Goal: Information Seeking & Learning: Learn about a topic

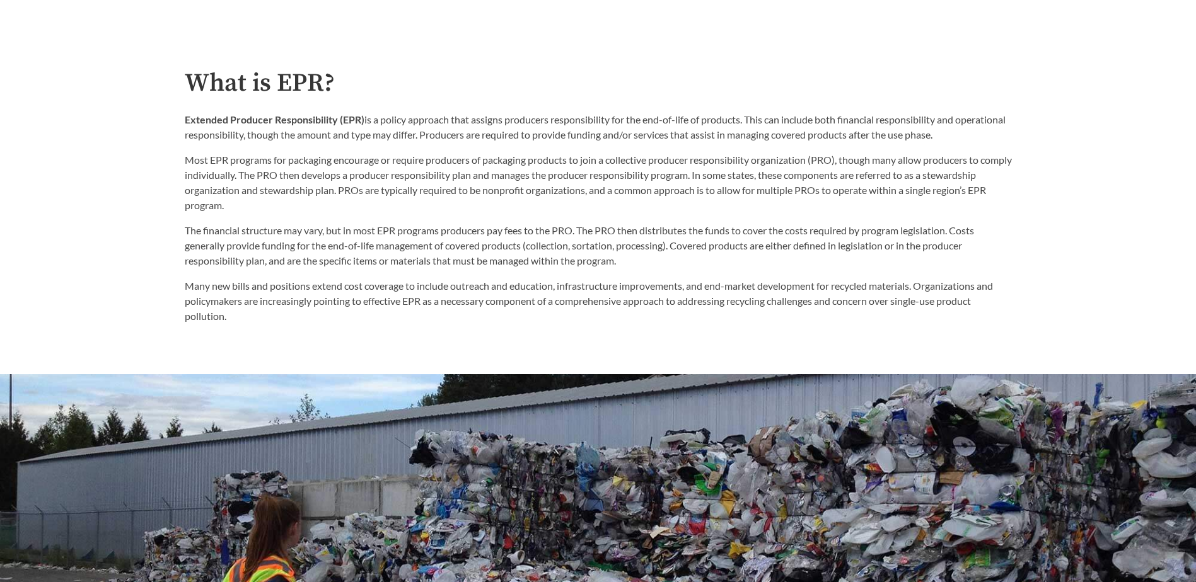
scroll to position [756, 0]
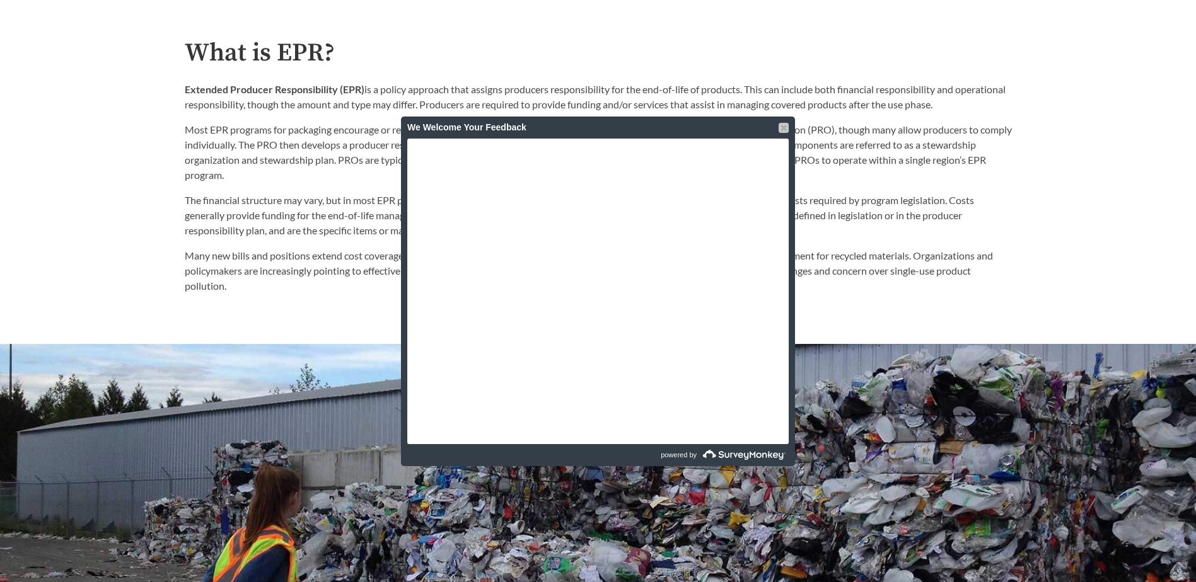
click at [785, 126] on div at bounding box center [783, 128] width 10 height 10
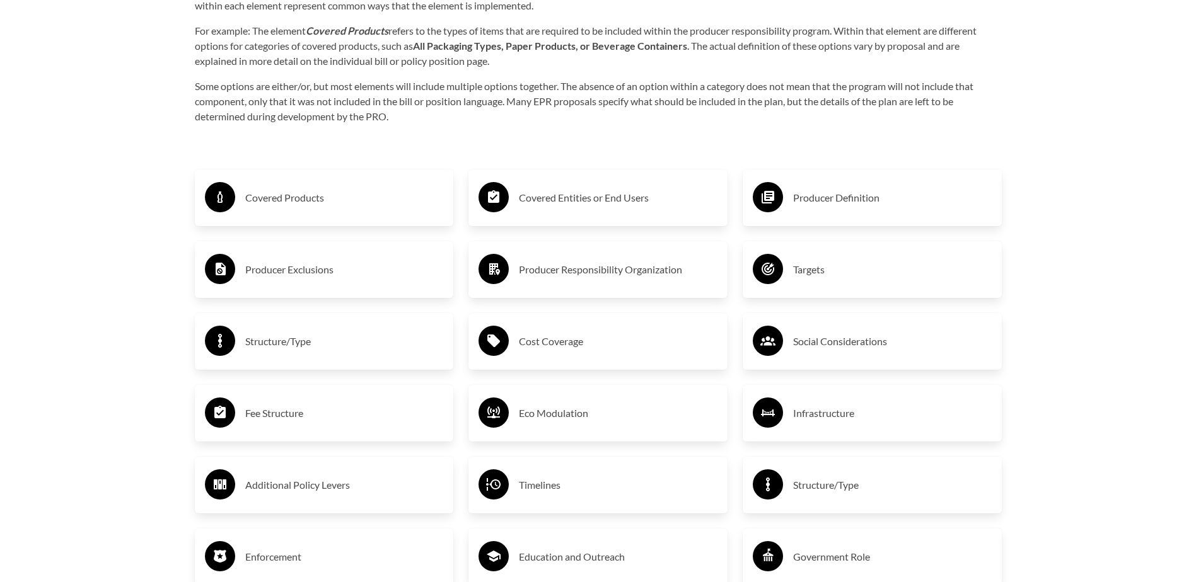
scroll to position [2143, 0]
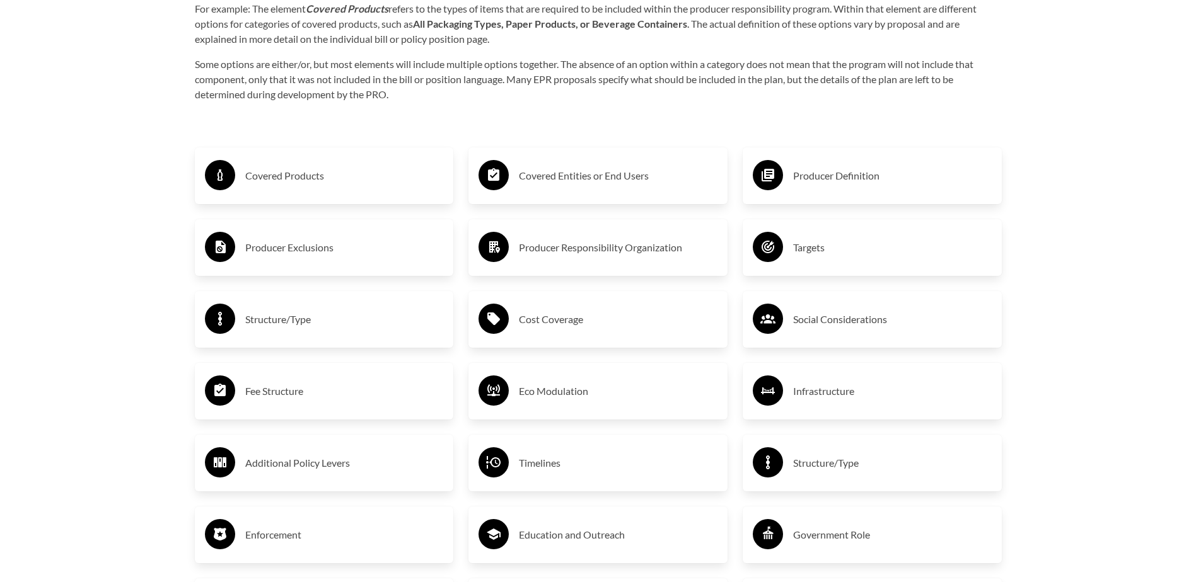
click at [239, 181] on div "Covered Products" at bounding box center [324, 176] width 239 height 37
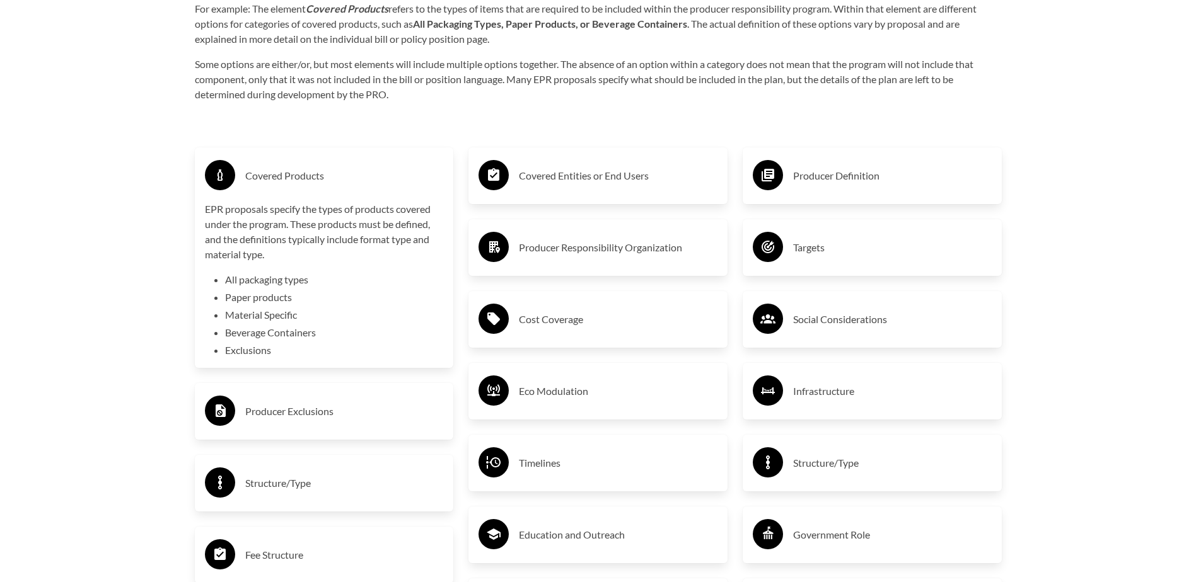
click at [356, 202] on div "Covered Products EPR proposals specify the types of products covered under the …" at bounding box center [324, 258] width 239 height 200
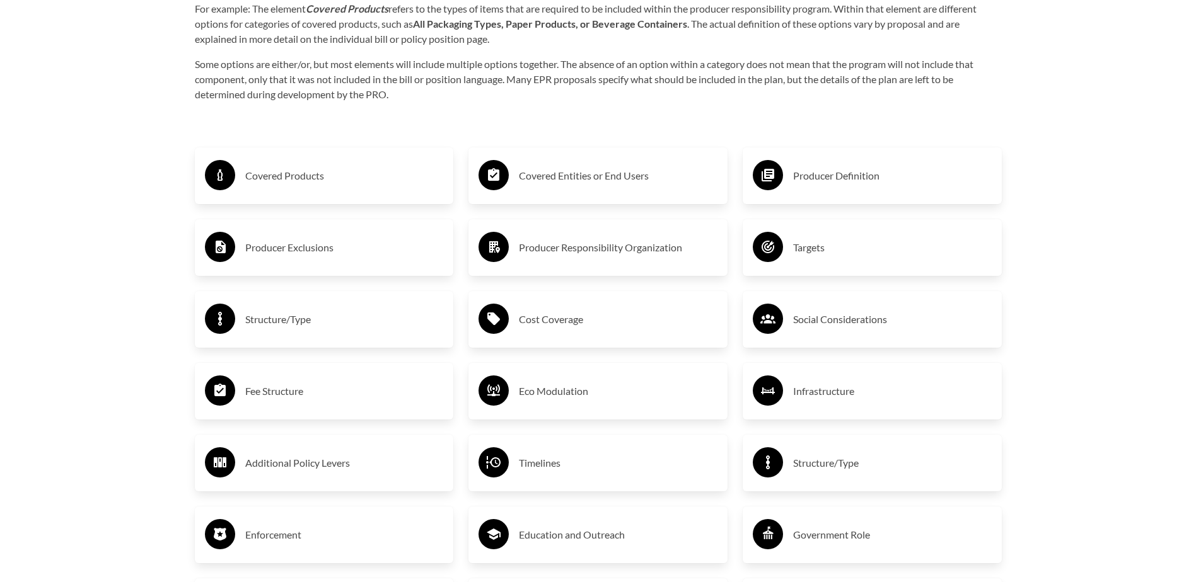
click at [323, 255] on h3 "Producer Exclusions" at bounding box center [344, 248] width 199 height 20
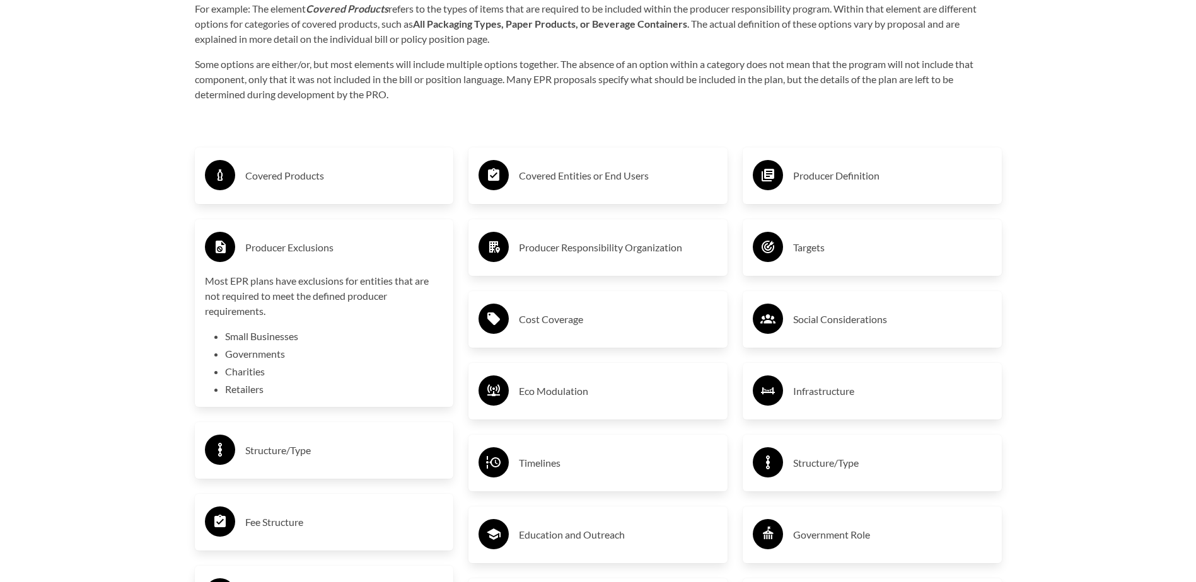
click at [323, 255] on h3 "Producer Exclusions" at bounding box center [344, 248] width 199 height 20
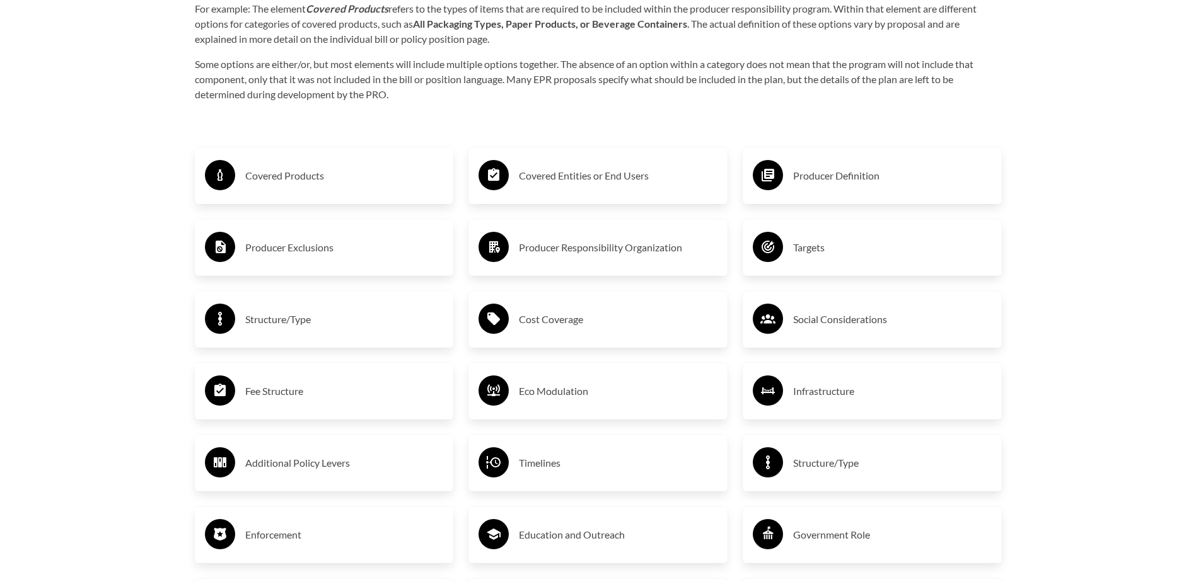
click at [323, 255] on h3 "Producer Exclusions" at bounding box center [344, 248] width 199 height 20
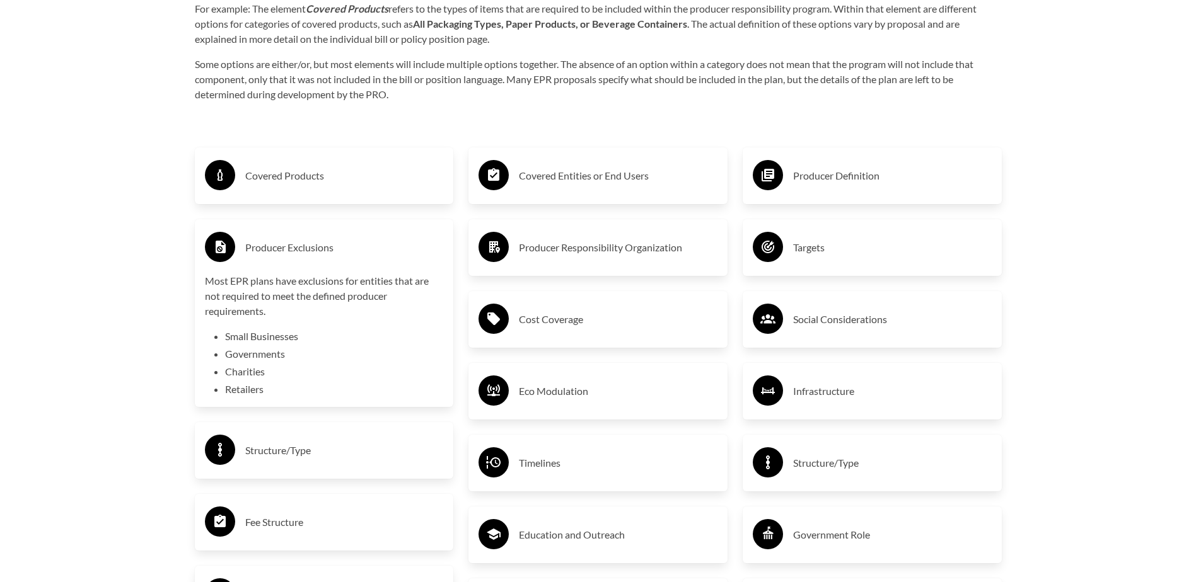
click at [323, 255] on h3 "Producer Exclusions" at bounding box center [344, 248] width 199 height 20
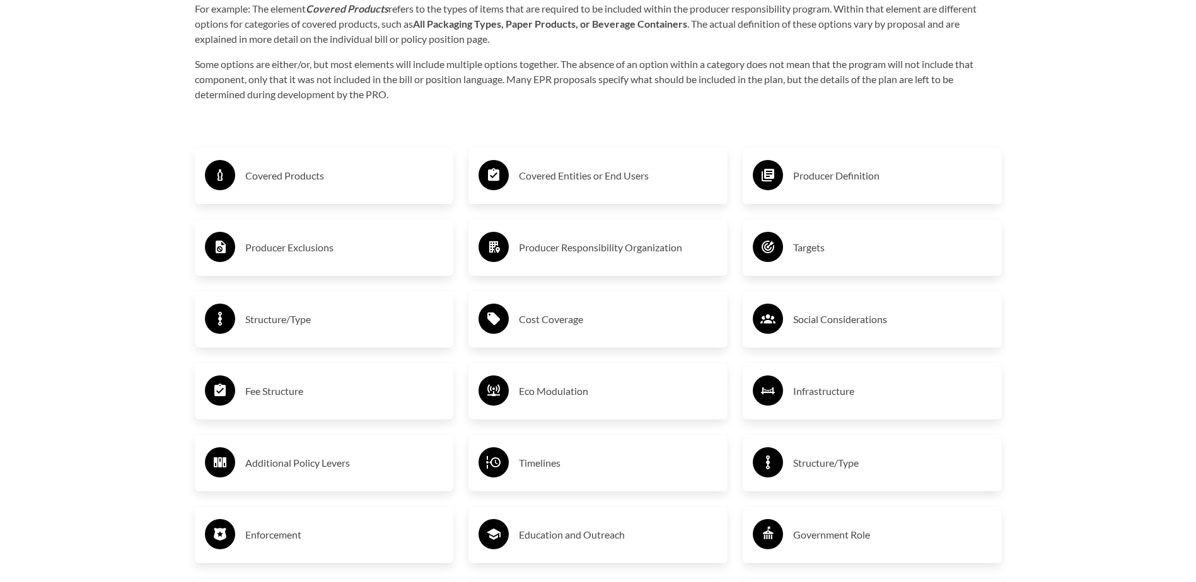
click at [594, 182] on h3 "Covered Entities or End Users" at bounding box center [618, 176] width 199 height 20
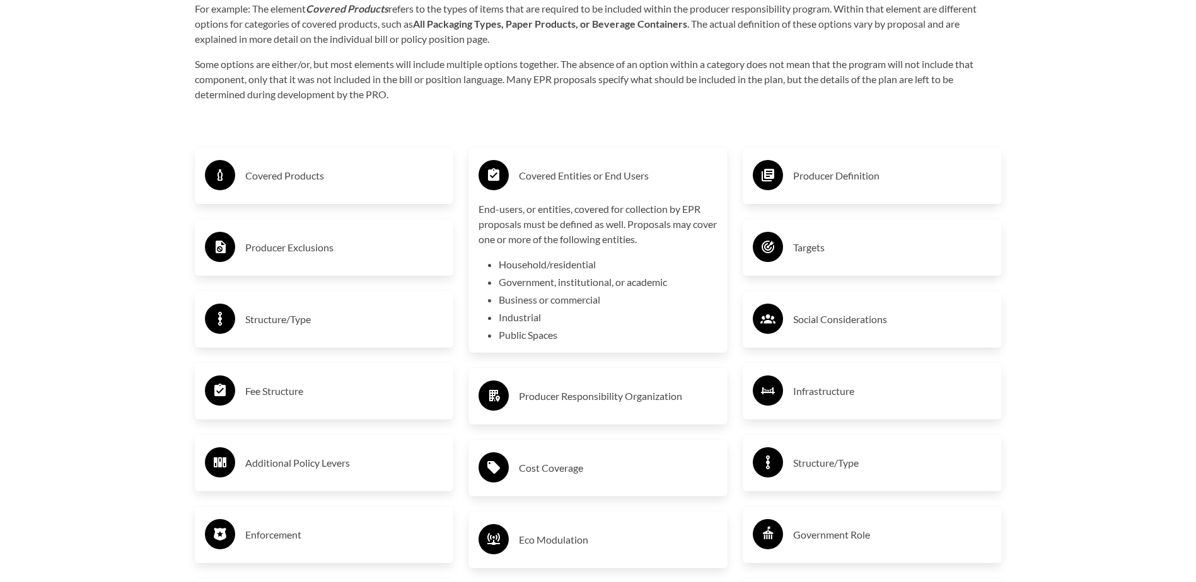
click at [594, 182] on h3 "Covered Entities or End Users" at bounding box center [618, 176] width 199 height 20
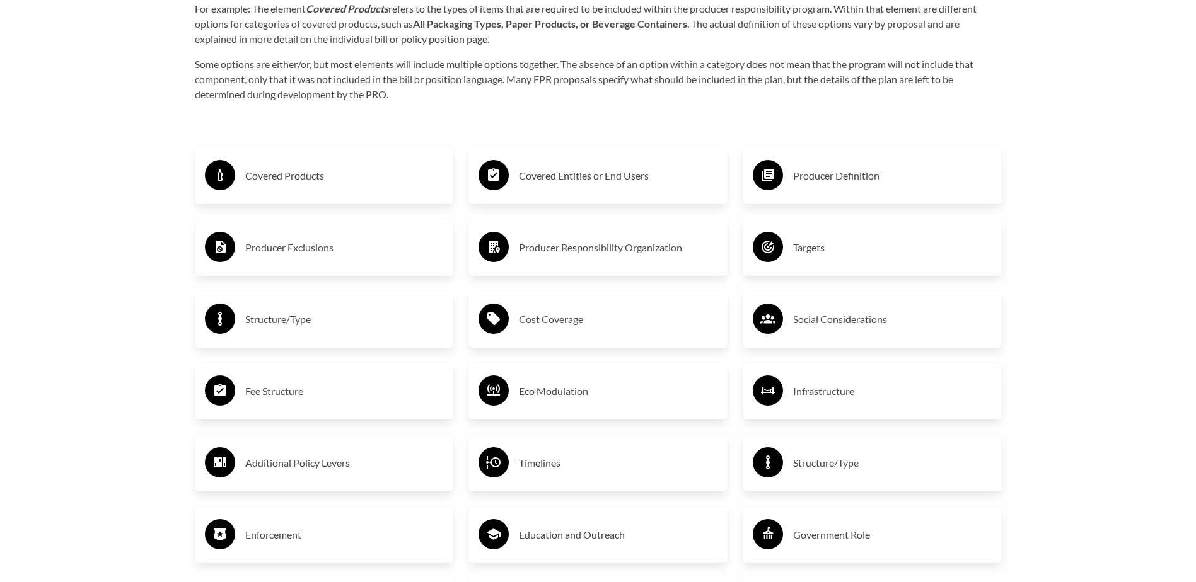
click at [873, 178] on h3 "Producer Definition" at bounding box center [892, 176] width 199 height 20
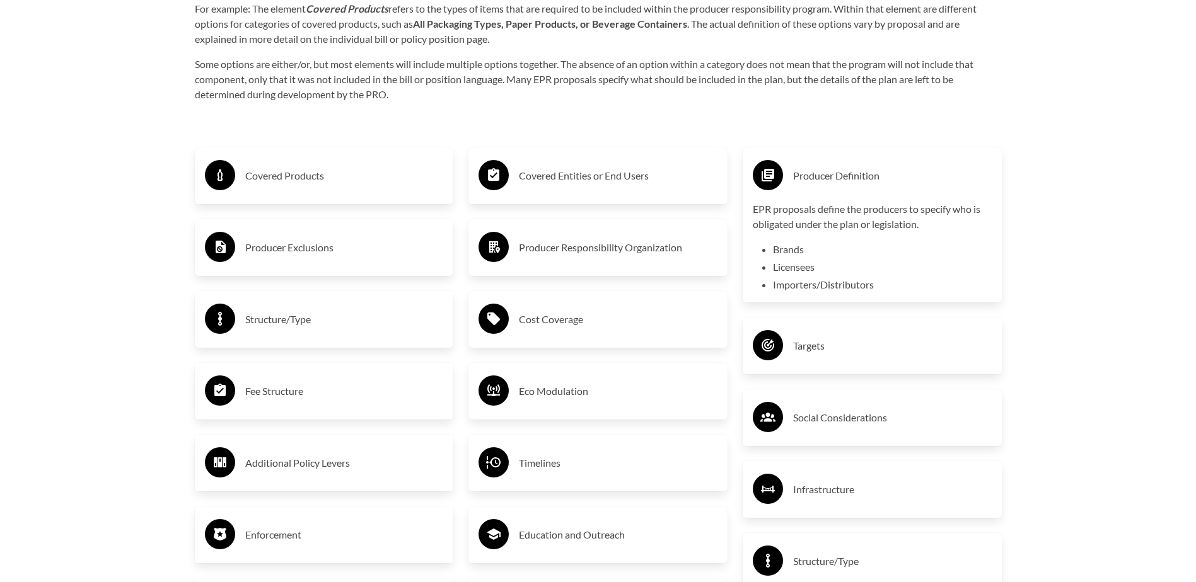
click at [866, 181] on h3 "Producer Definition" at bounding box center [892, 176] width 199 height 20
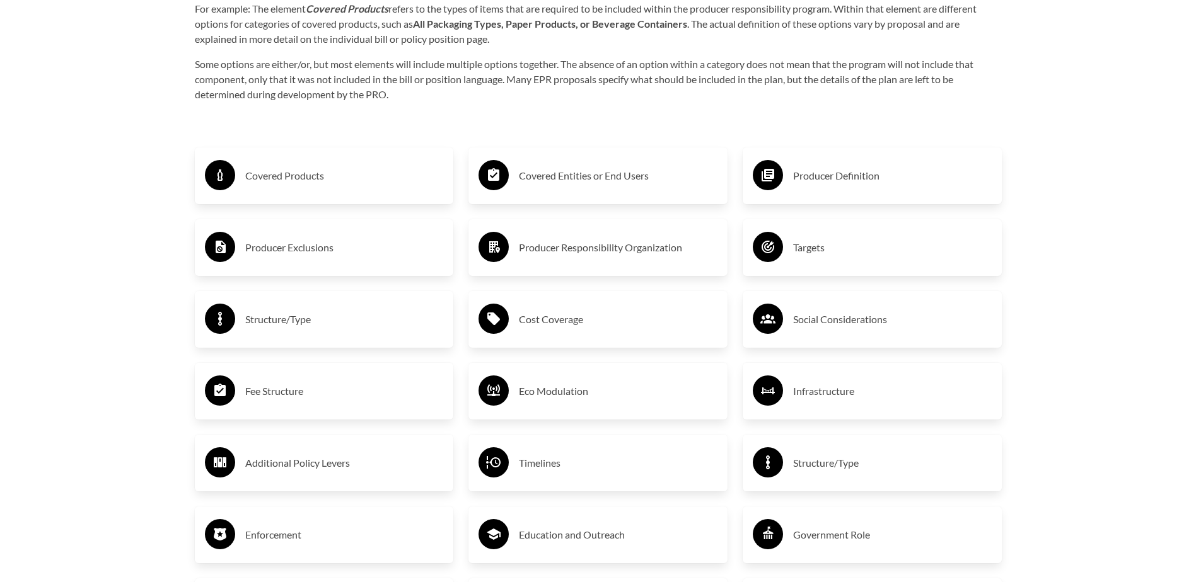
click at [779, 251] on circle at bounding box center [767, 247] width 30 height 30
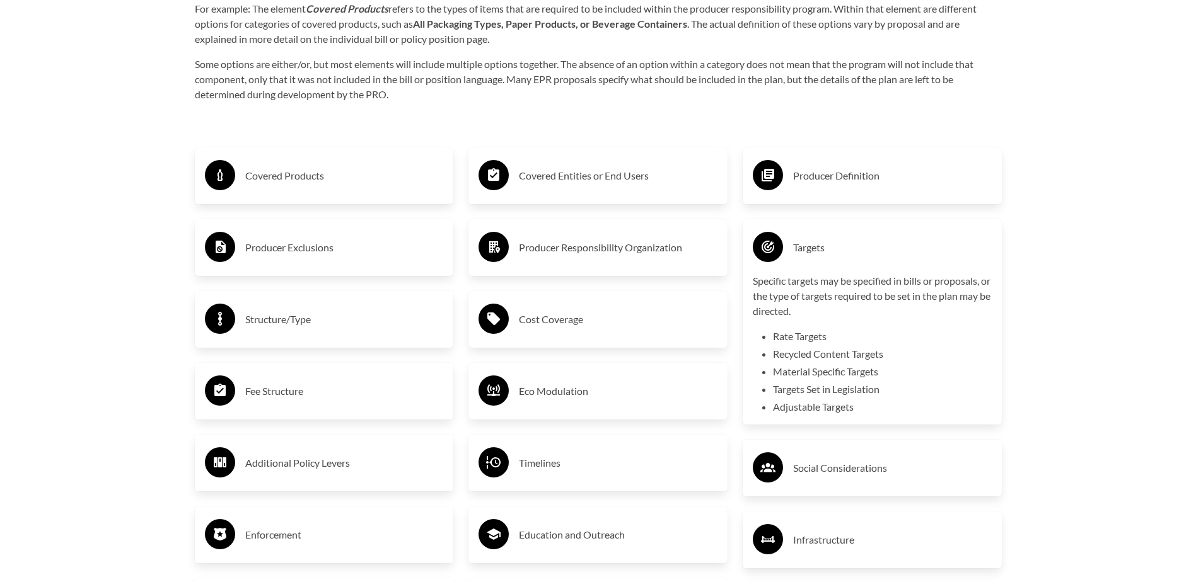
click at [779, 251] on circle at bounding box center [767, 247] width 30 height 30
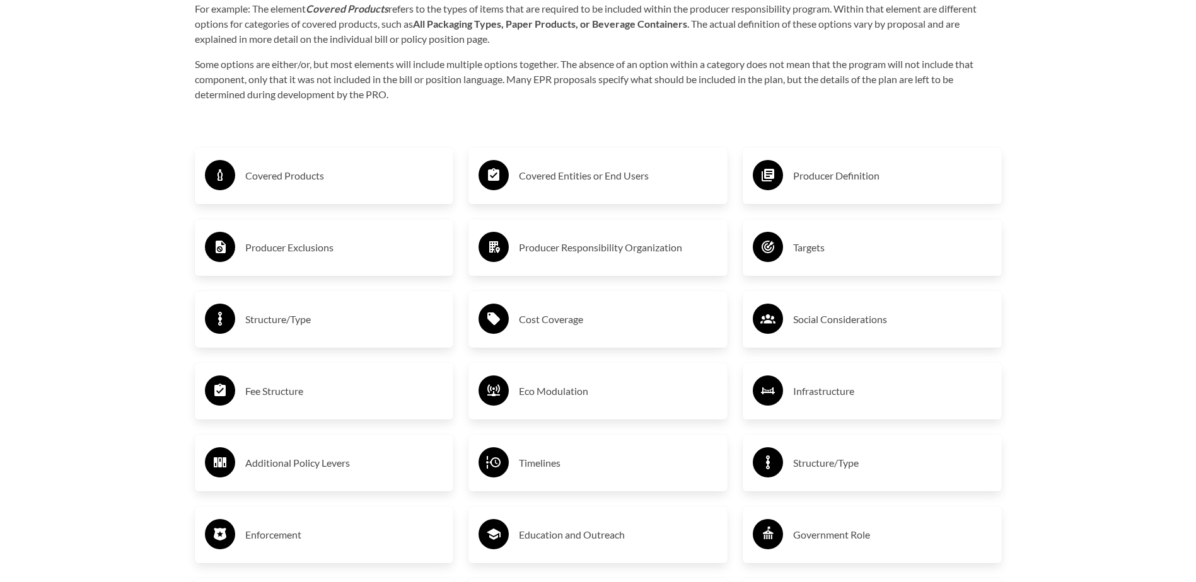
click at [500, 256] on circle at bounding box center [493, 247] width 30 height 30
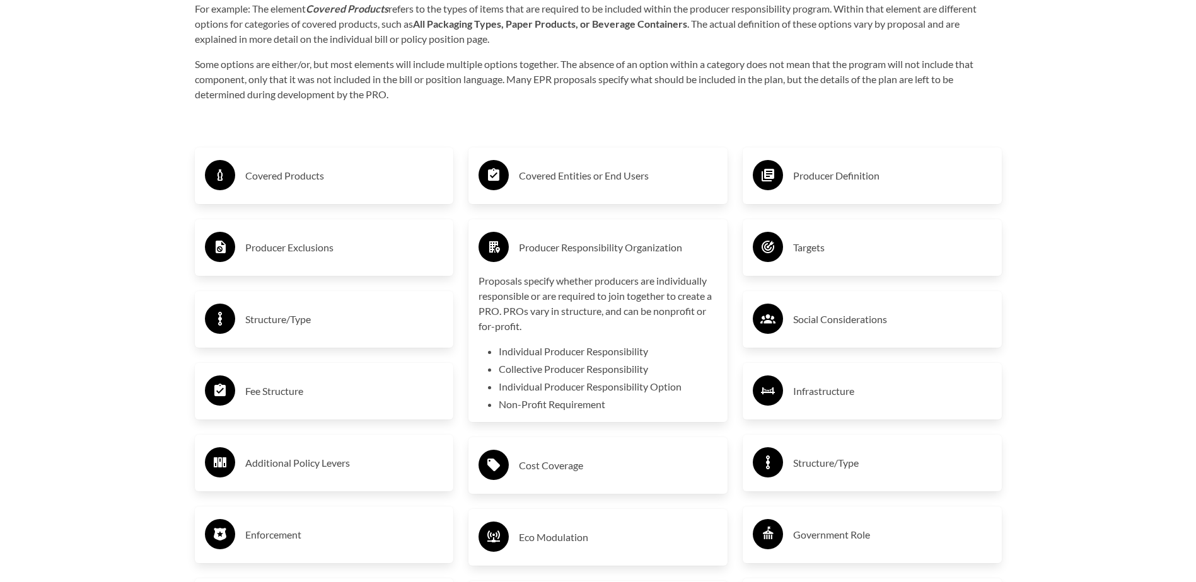
click at [500, 256] on circle at bounding box center [493, 247] width 30 height 30
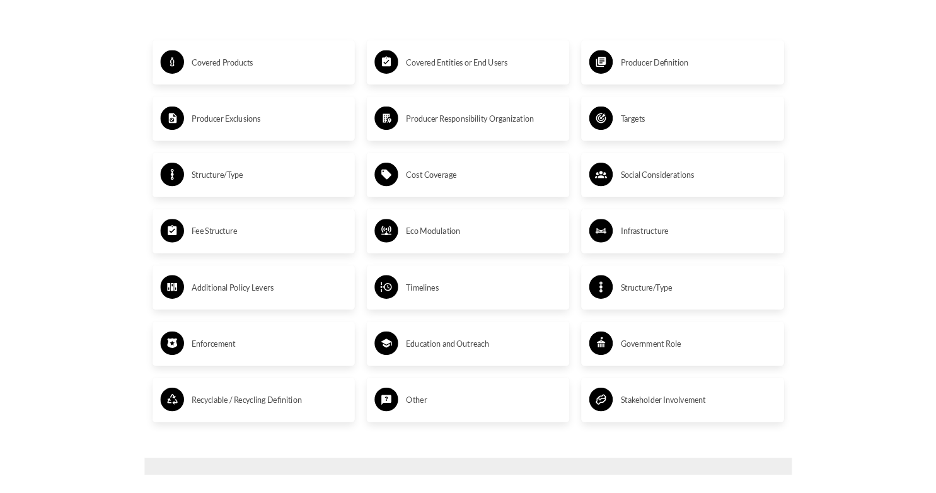
scroll to position [2016, 0]
